Goal: Information Seeking & Learning: Learn about a topic

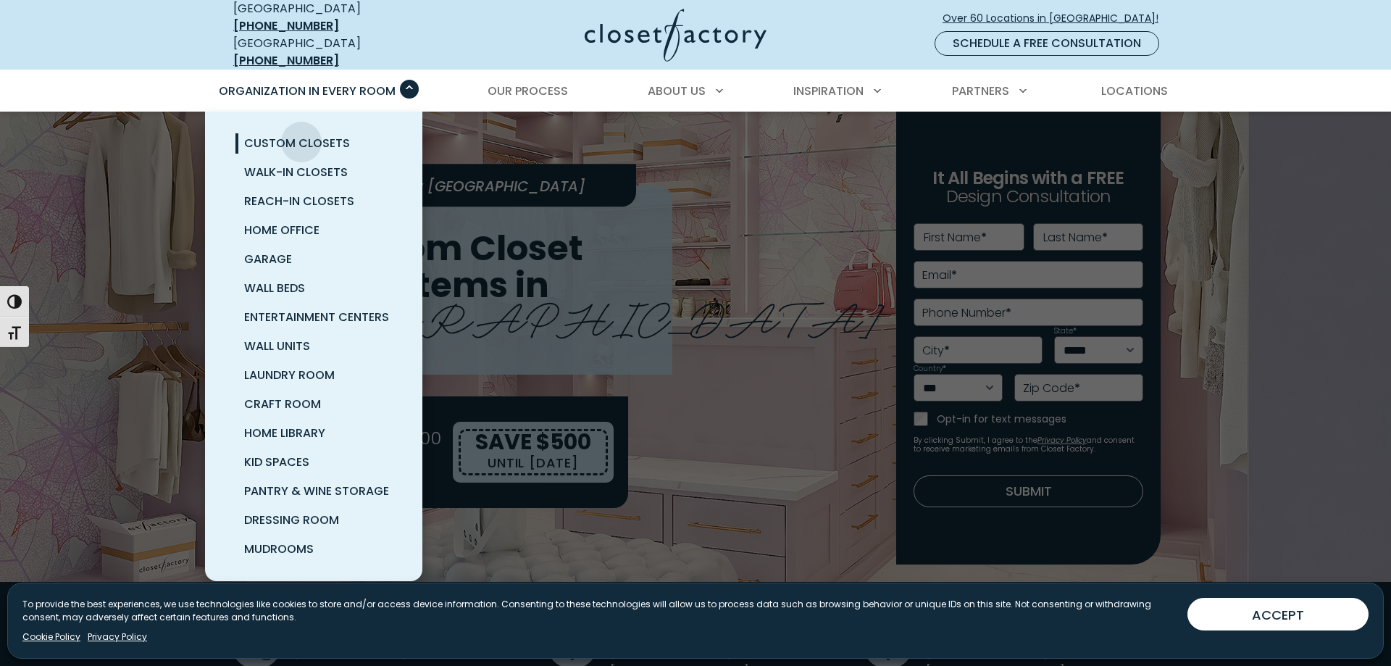
click at [301, 135] on span "Custom Closets" at bounding box center [297, 143] width 106 height 17
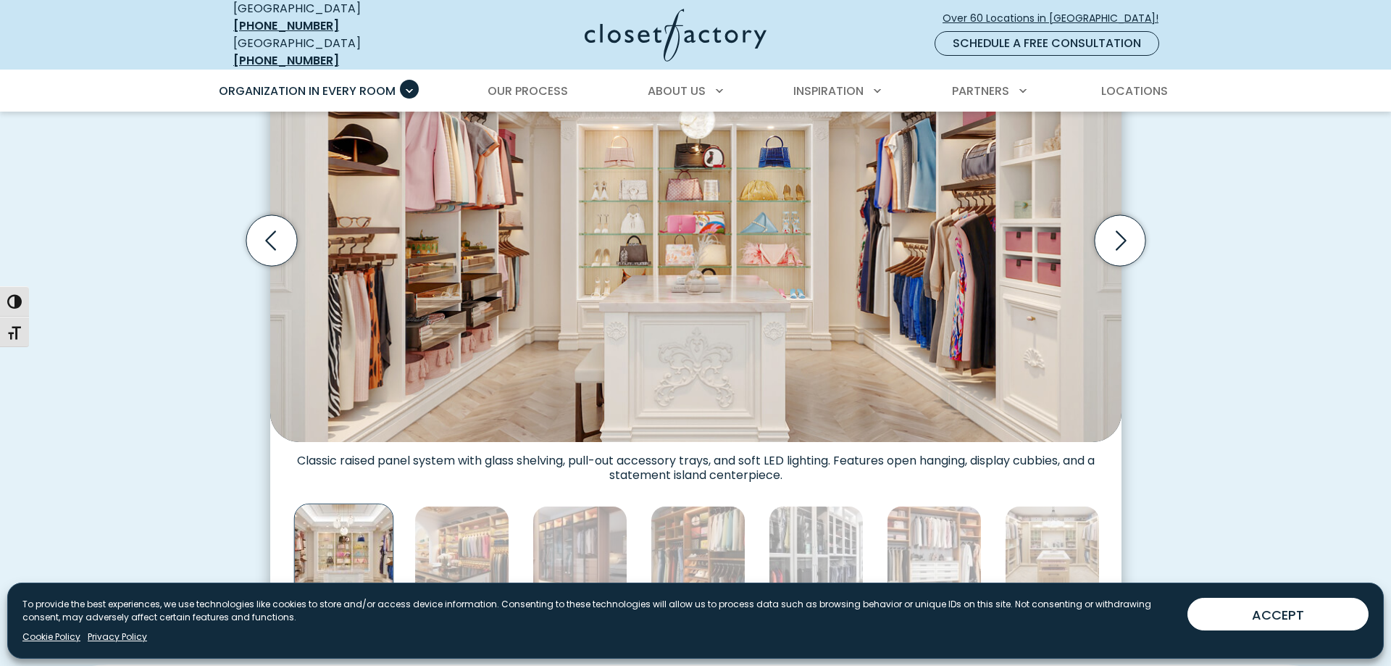
scroll to position [591, 0]
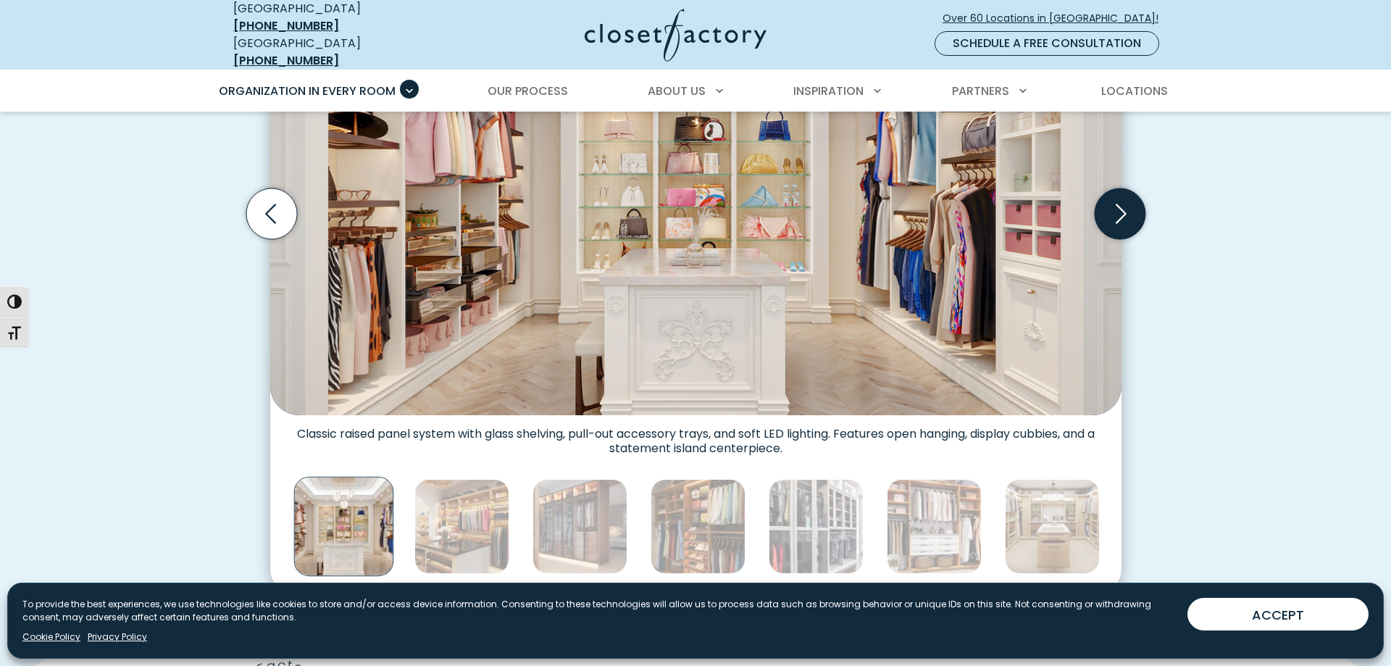
click at [1112, 198] on icon "Next slide" at bounding box center [1119, 213] width 51 height 51
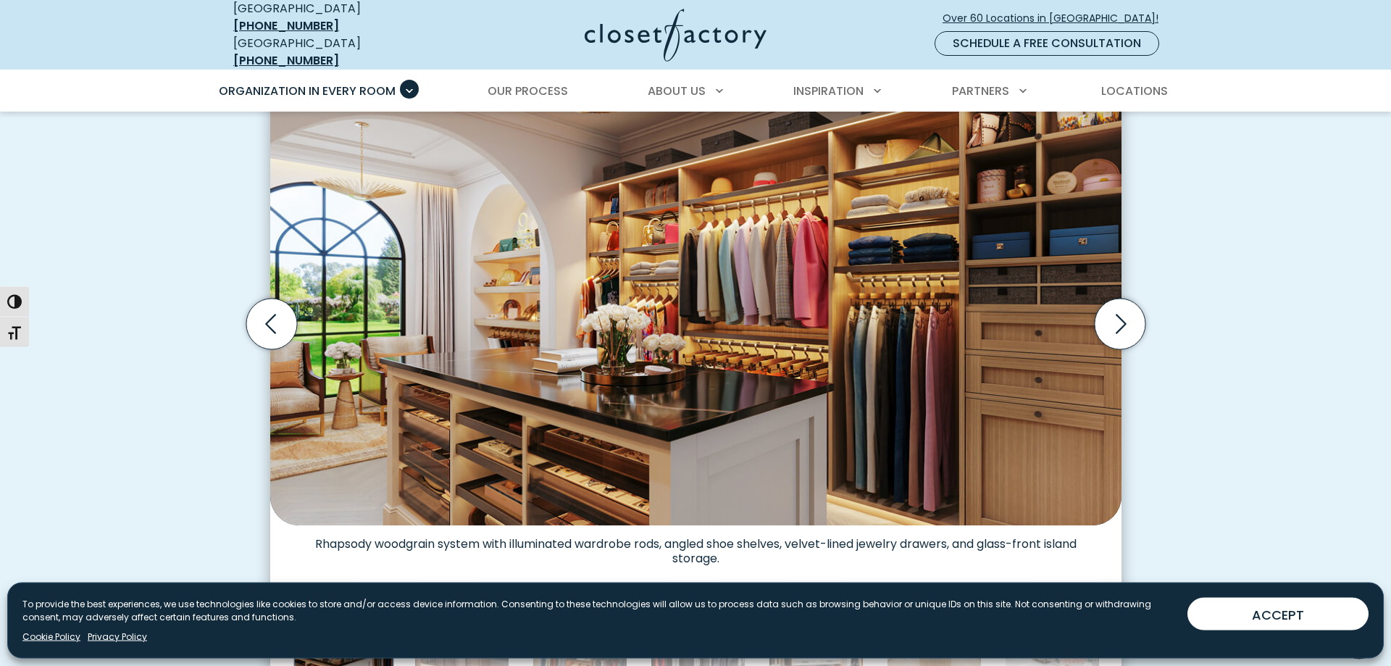
scroll to position [443, 0]
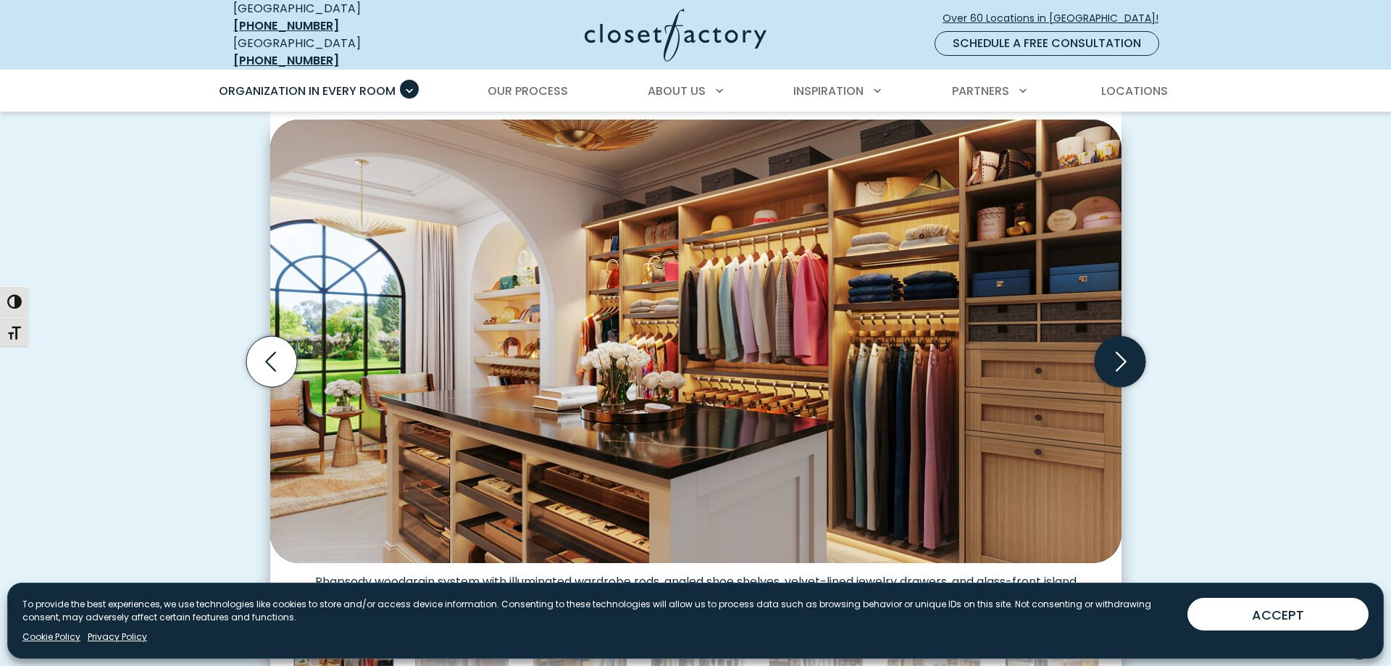
click at [1118, 348] on icon "Next slide" at bounding box center [1119, 361] width 51 height 51
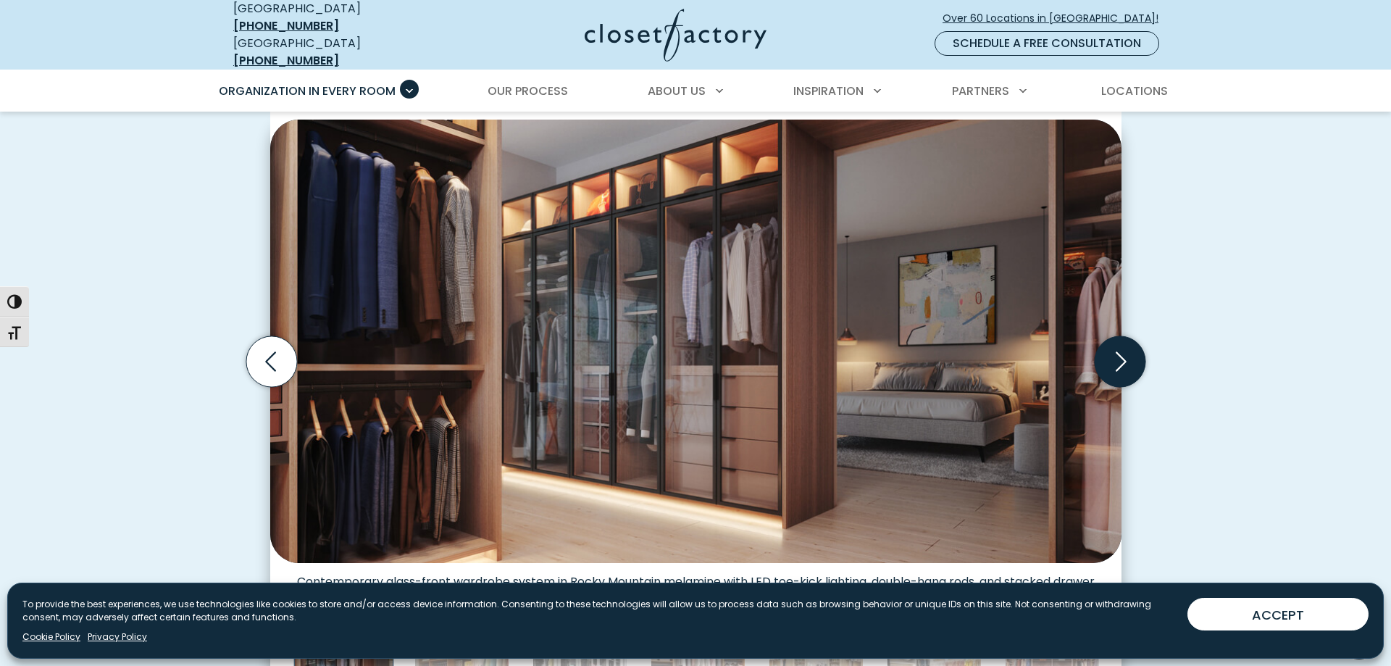
click at [1118, 348] on icon "Next slide" at bounding box center [1119, 361] width 51 height 51
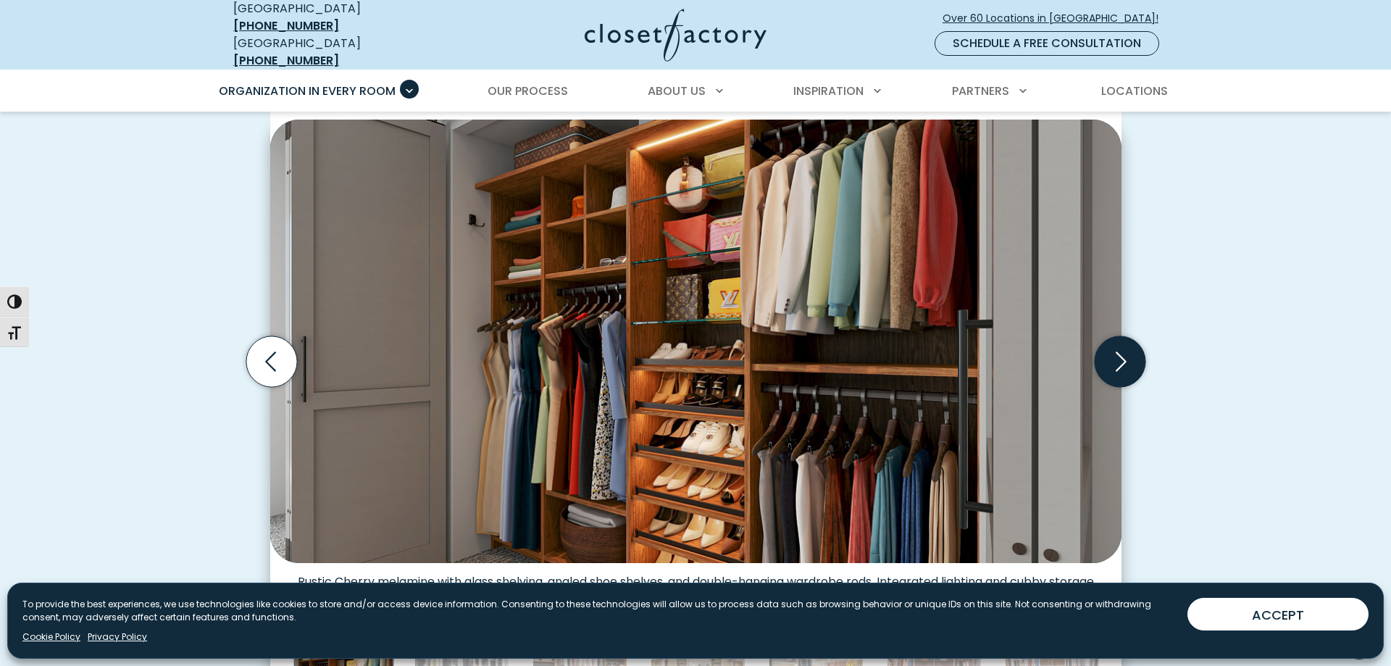
click at [1118, 348] on icon "Next slide" at bounding box center [1119, 361] width 51 height 51
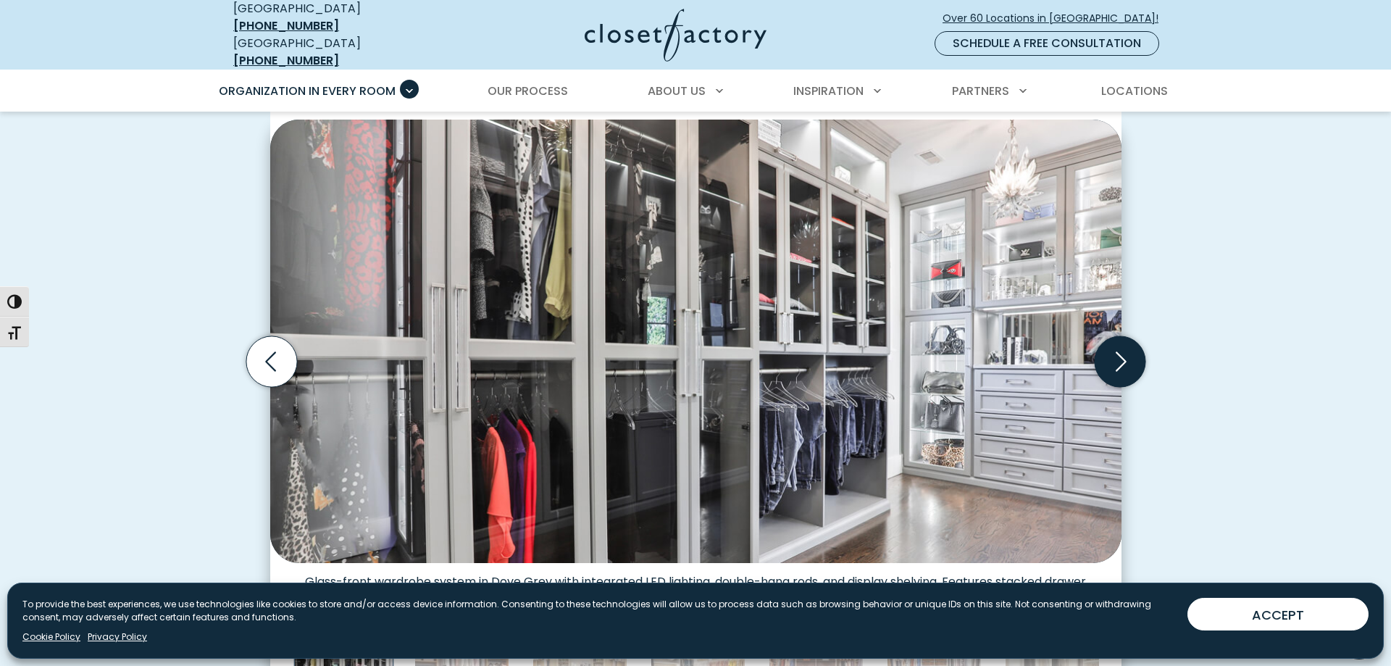
click at [1118, 348] on icon "Next slide" at bounding box center [1119, 361] width 51 height 51
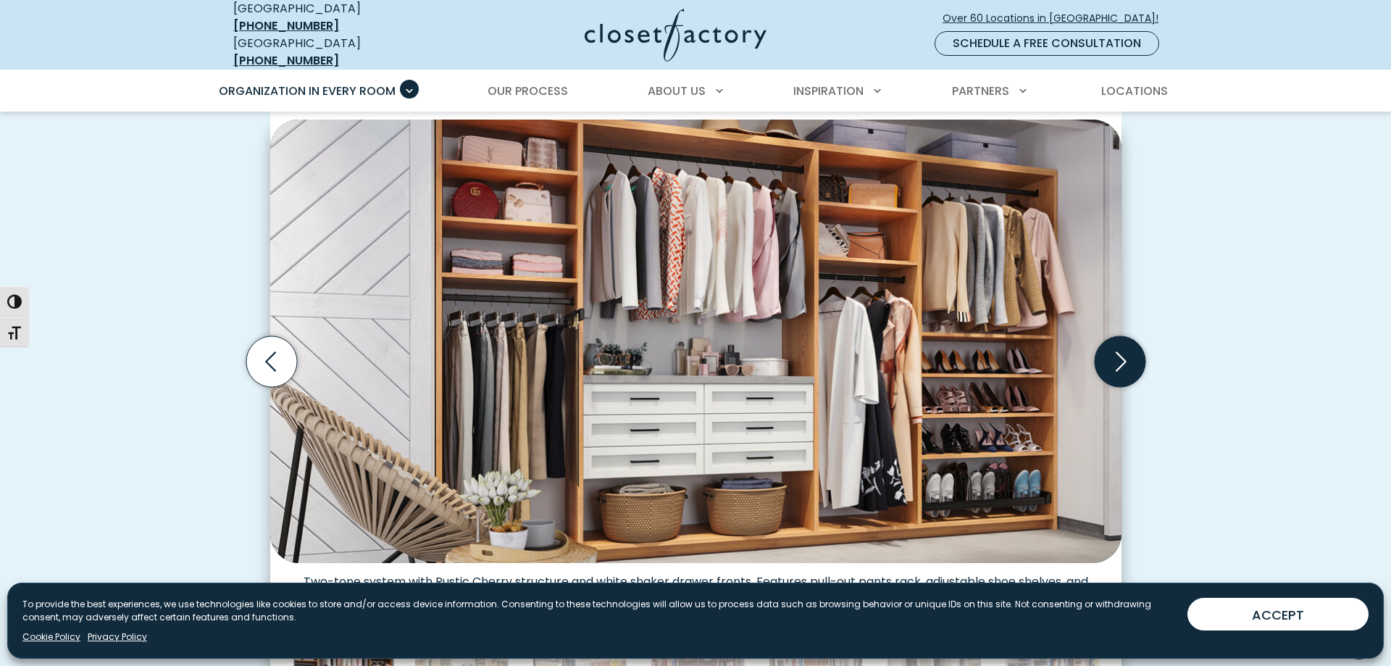
click at [1118, 348] on icon "Next slide" at bounding box center [1119, 361] width 51 height 51
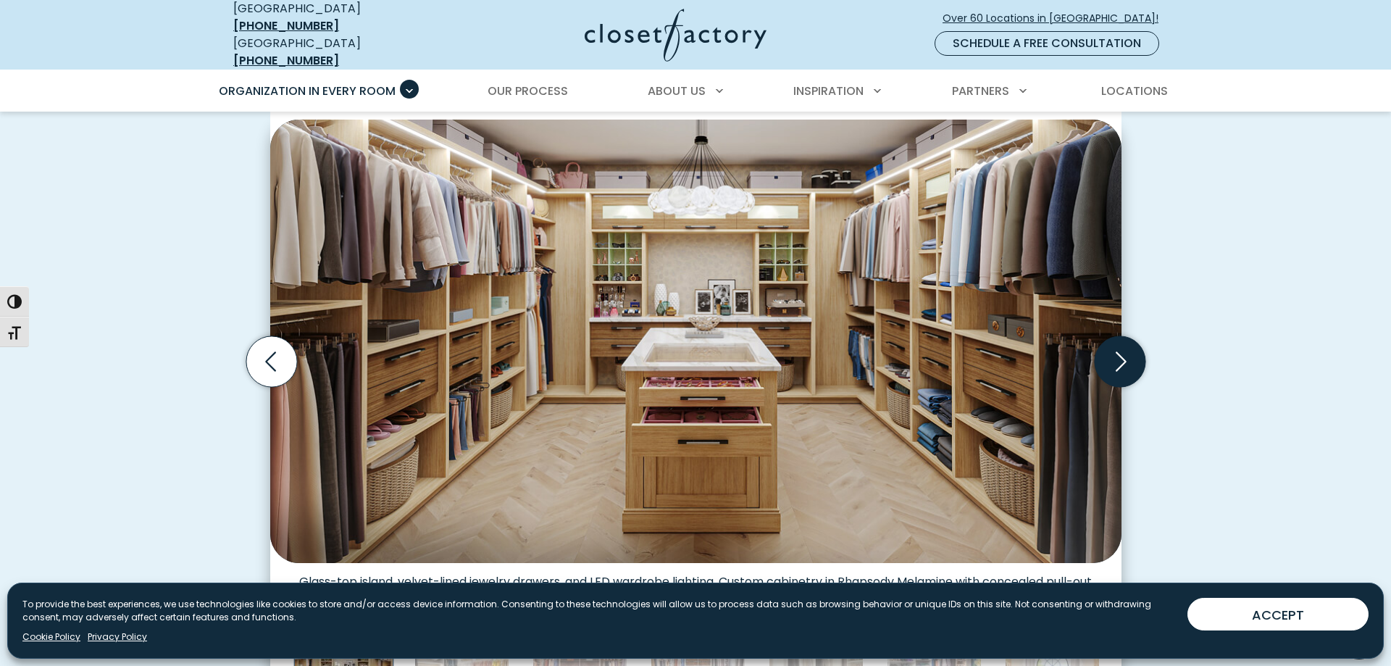
click at [1118, 348] on icon "Next slide" at bounding box center [1119, 361] width 51 height 51
